Goal: Obtain resource: Obtain resource

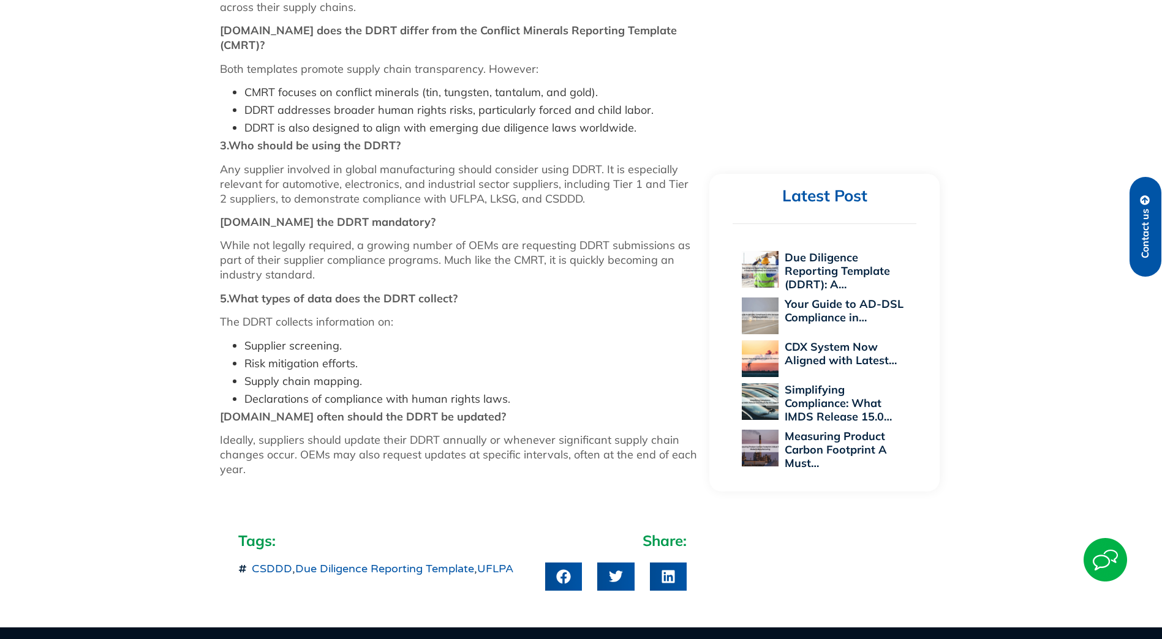
scroll to position [1531, 0]
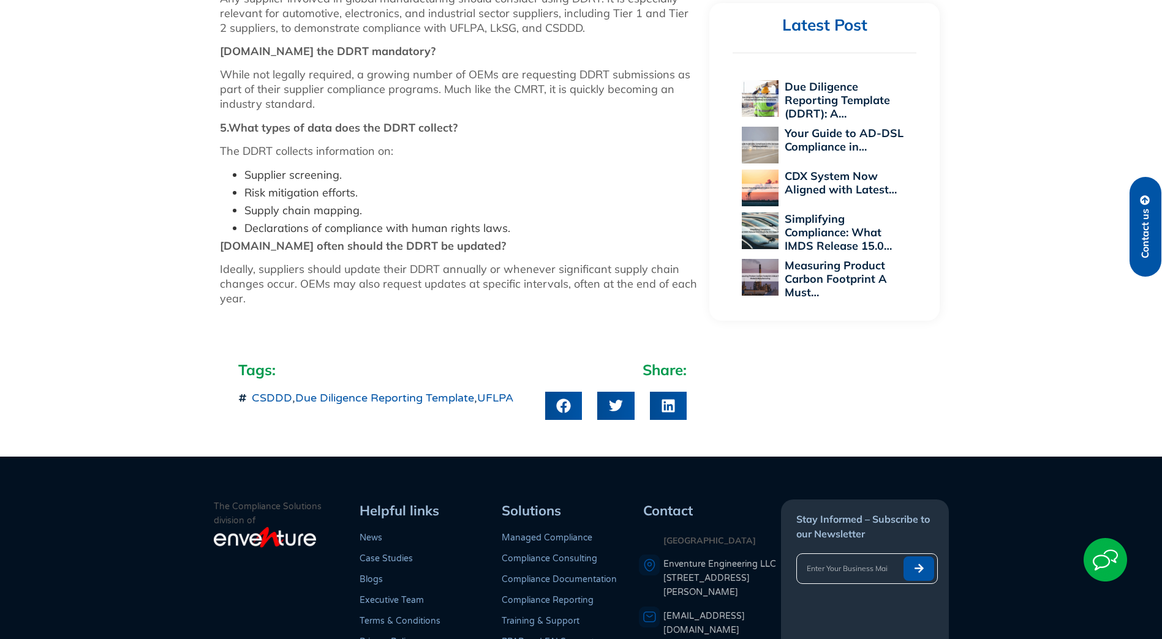
click at [376, 391] on link "Due Diligence Reporting Template" at bounding box center [384, 397] width 179 height 13
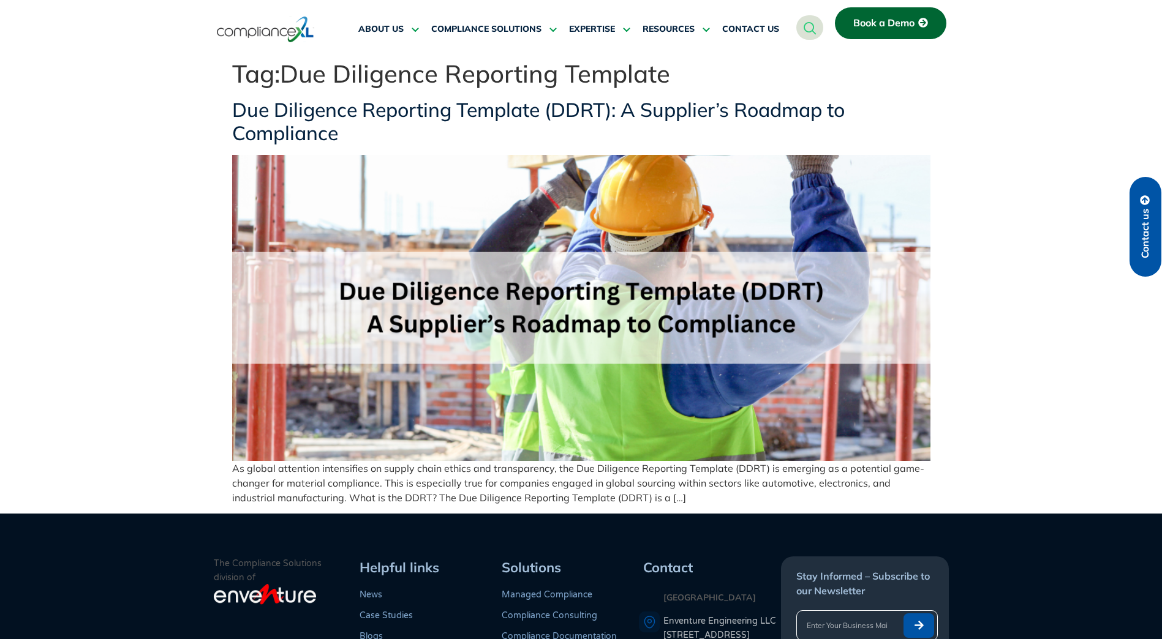
click at [361, 113] on link "Due Diligence Reporting Template (DDRT): A Supplier’s Roadmap to Compliance" at bounding box center [538, 121] width 613 height 48
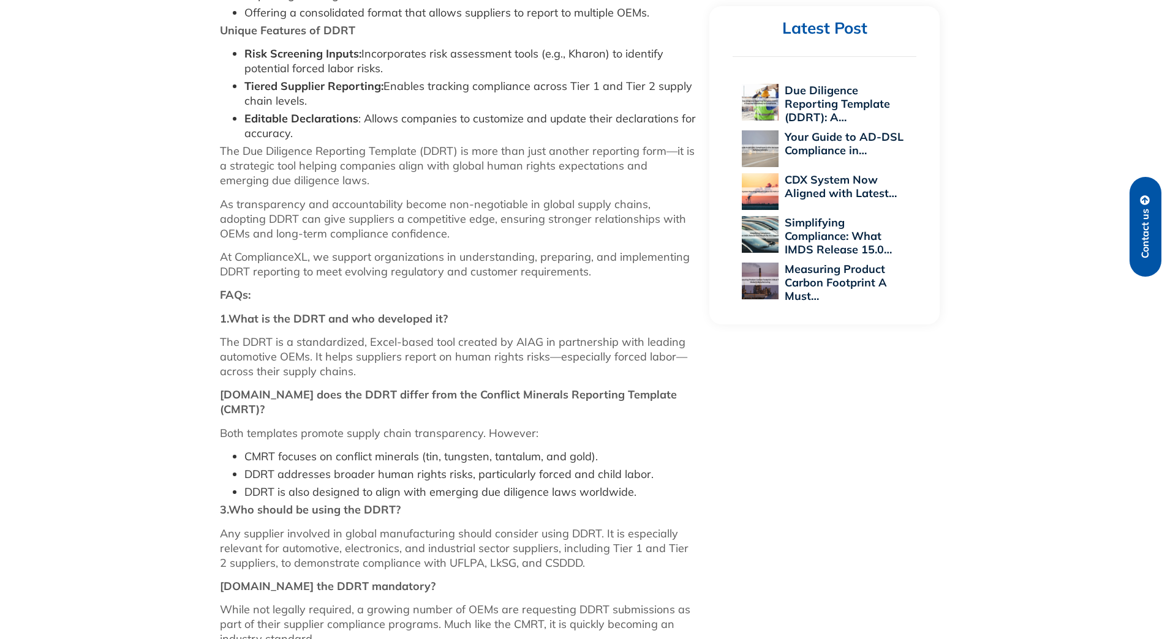
scroll to position [1041, 0]
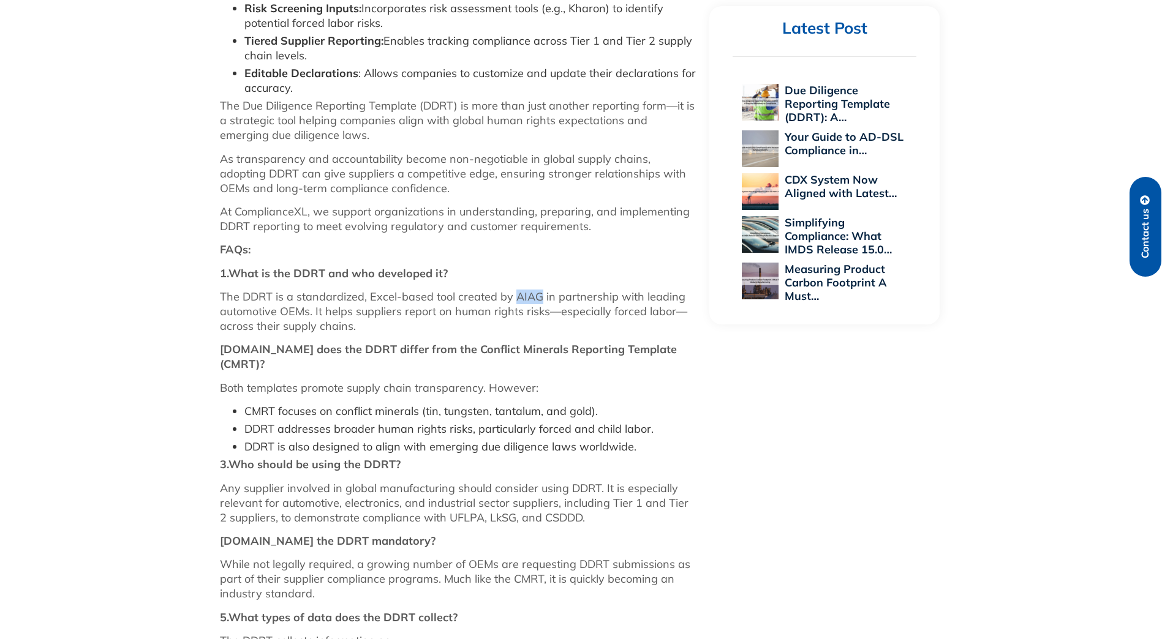
drag, startPoint x: 538, startPoint y: 296, endPoint x: 511, endPoint y: 293, distance: 27.1
click at [511, 293] on p "The DDRT is a standardized, Excel-based tool created by AIAG in partnership wit…" at bounding box center [459, 312] width 478 height 44
copy p "AIAG"
